Goal: Obtain resource: Download file/media

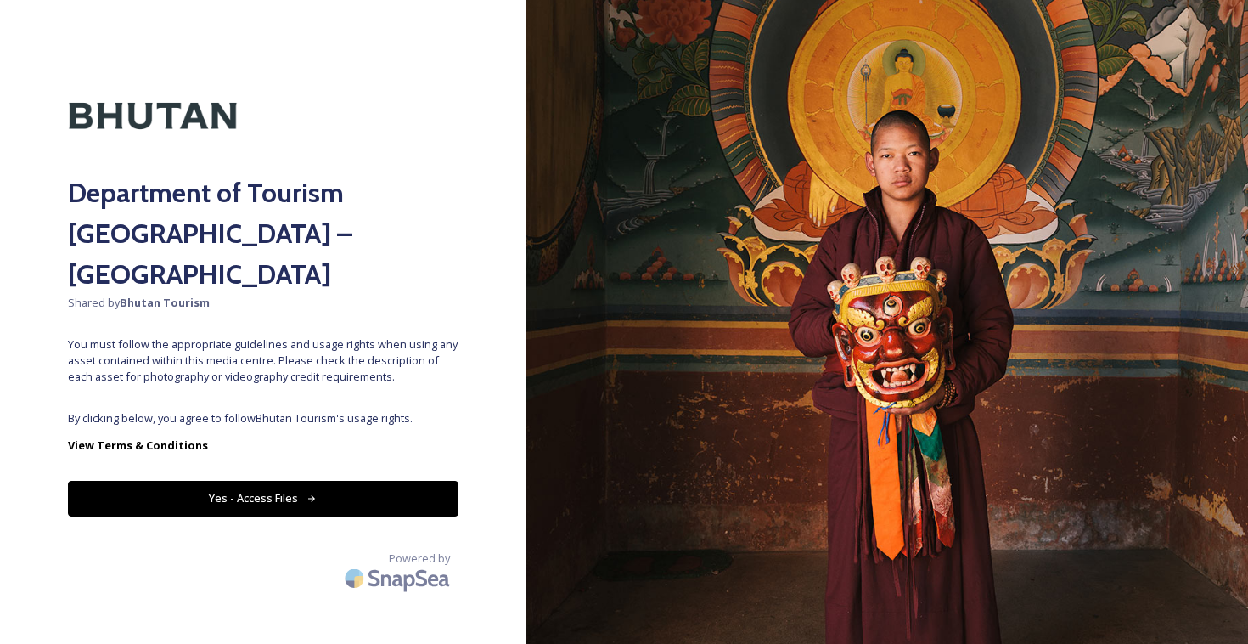
click at [365, 481] on button "Yes - Access Files" at bounding box center [263, 498] width 391 height 35
click at [307, 481] on button "Yes - Access Files" at bounding box center [263, 498] width 391 height 35
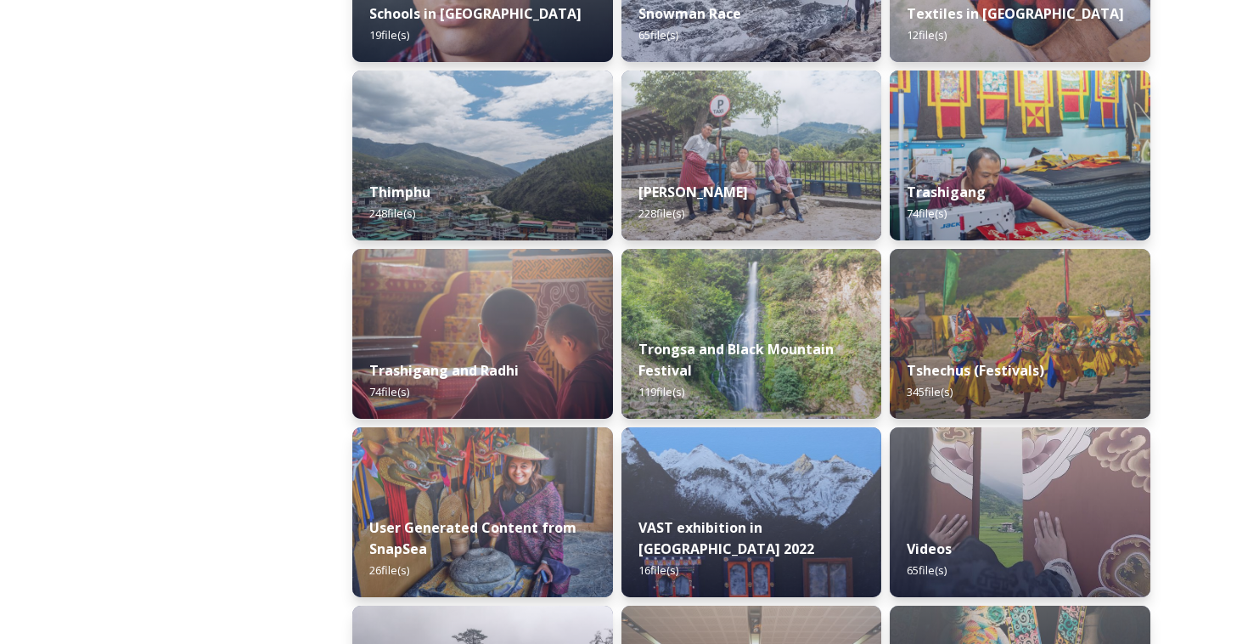
scroll to position [2017, 0]
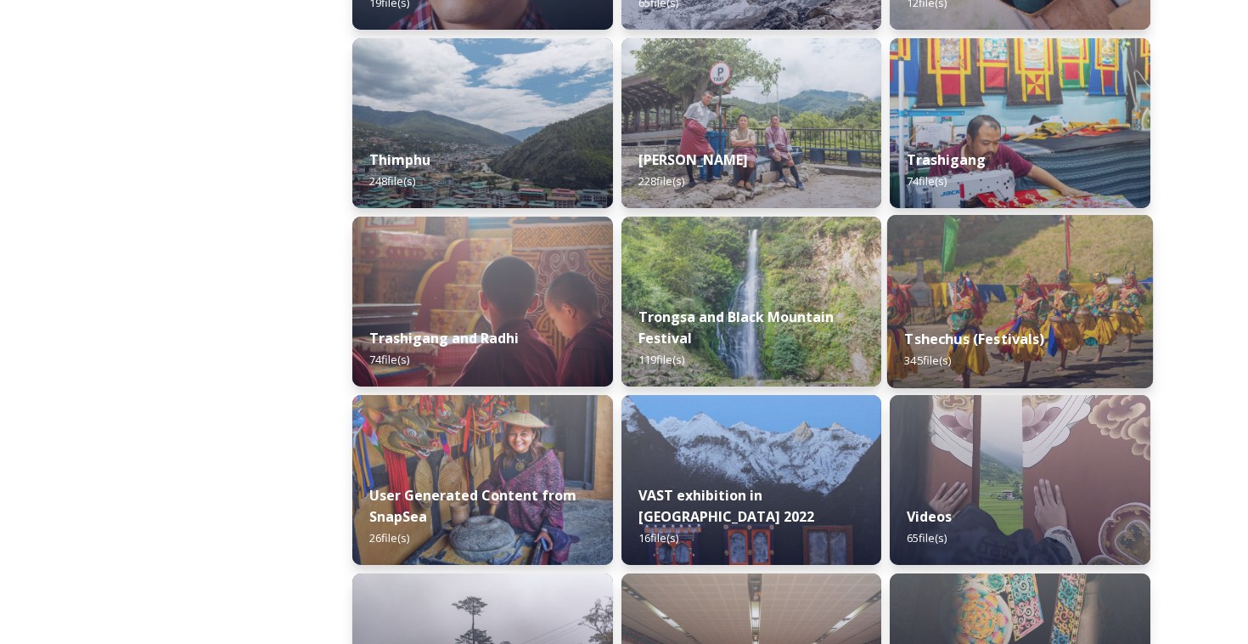
click at [1016, 310] on img at bounding box center [1020, 301] width 266 height 173
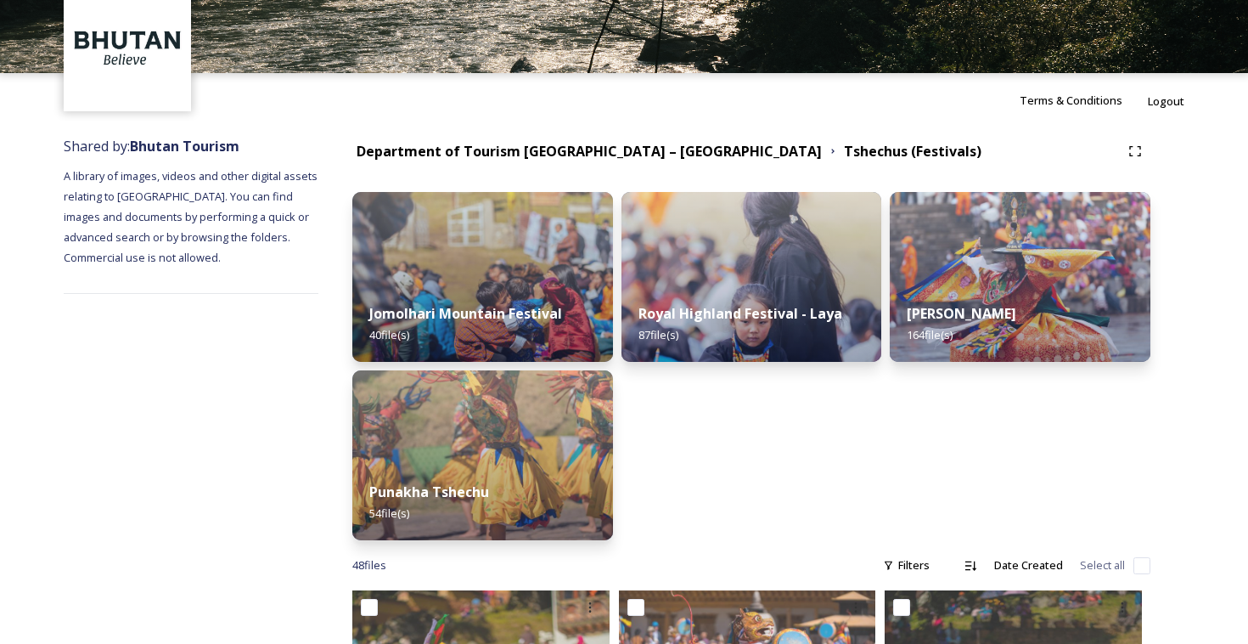
scroll to position [91, 0]
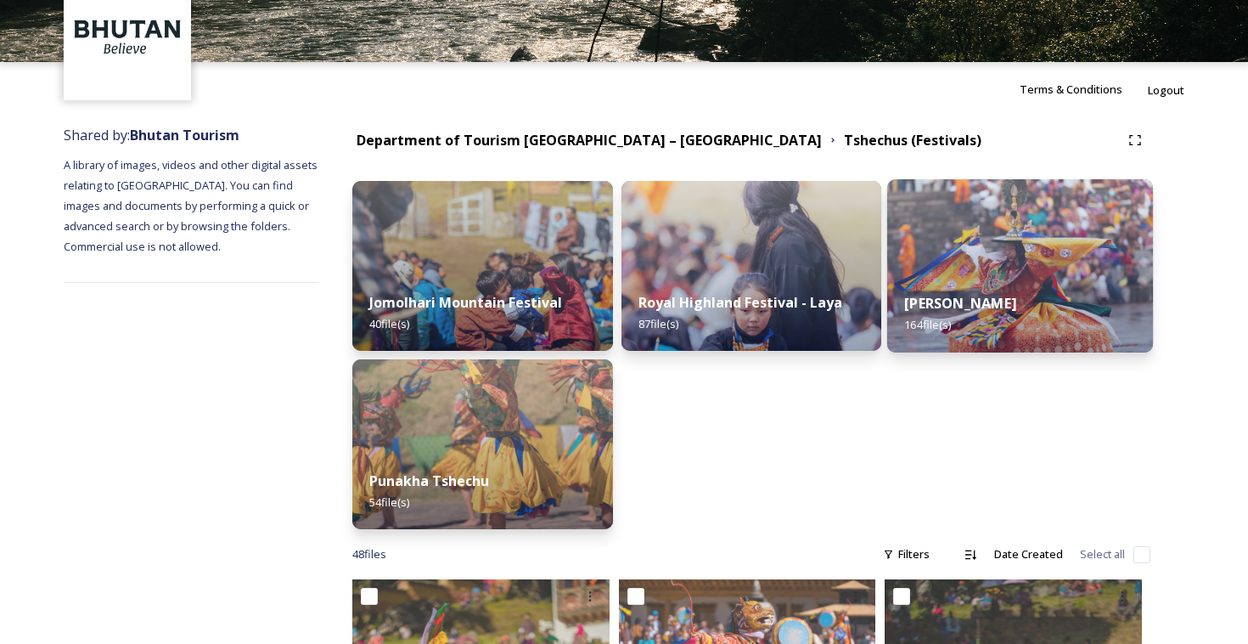
click at [994, 301] on strong "Thimphu Tshechu" at bounding box center [961, 303] width 112 height 19
